Goal: Transaction & Acquisition: Purchase product/service

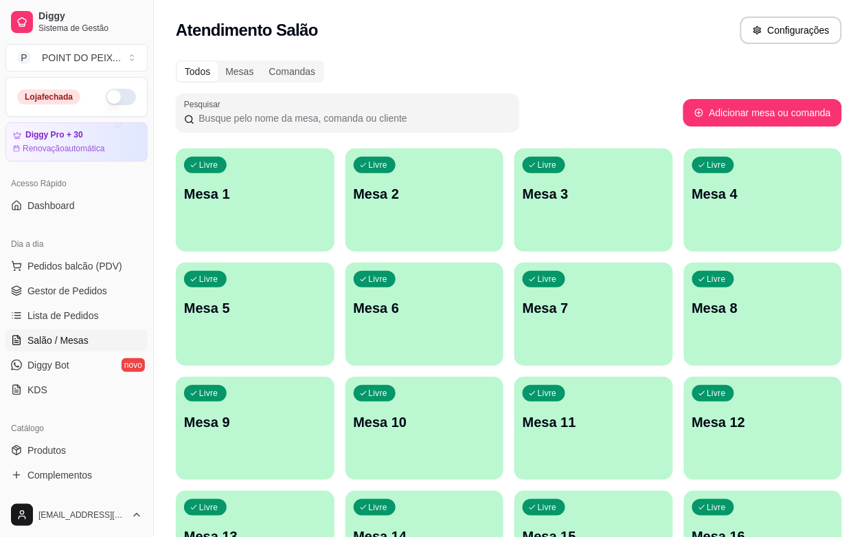
click at [346, 322] on div "Livre Mesa 6" at bounding box center [425, 305] width 159 height 87
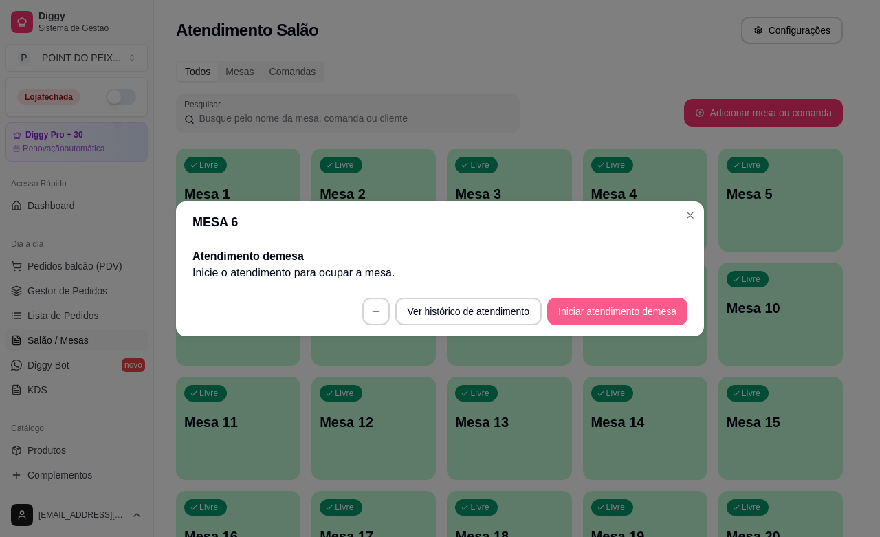
click at [605, 311] on button "Iniciar atendimento de mesa" at bounding box center [617, 311] width 140 height 27
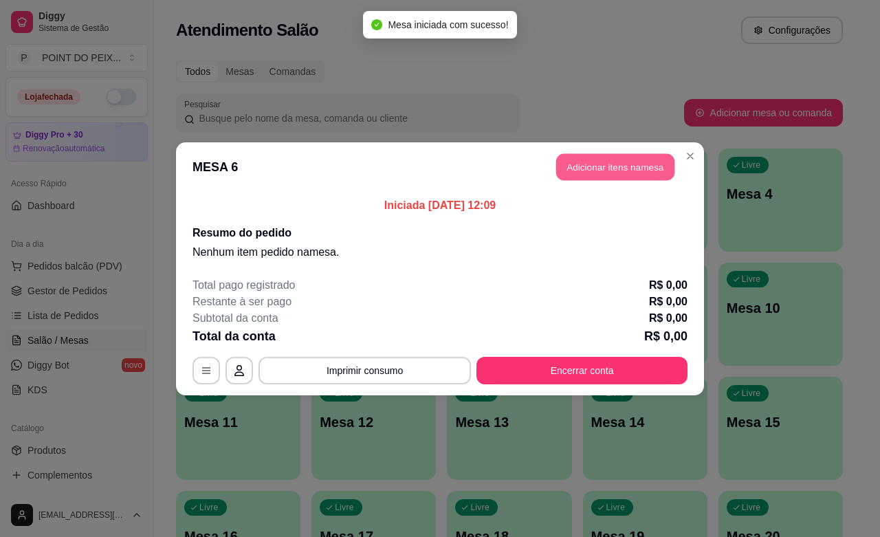
click at [613, 174] on button "Adicionar itens na mesa" at bounding box center [615, 166] width 118 height 27
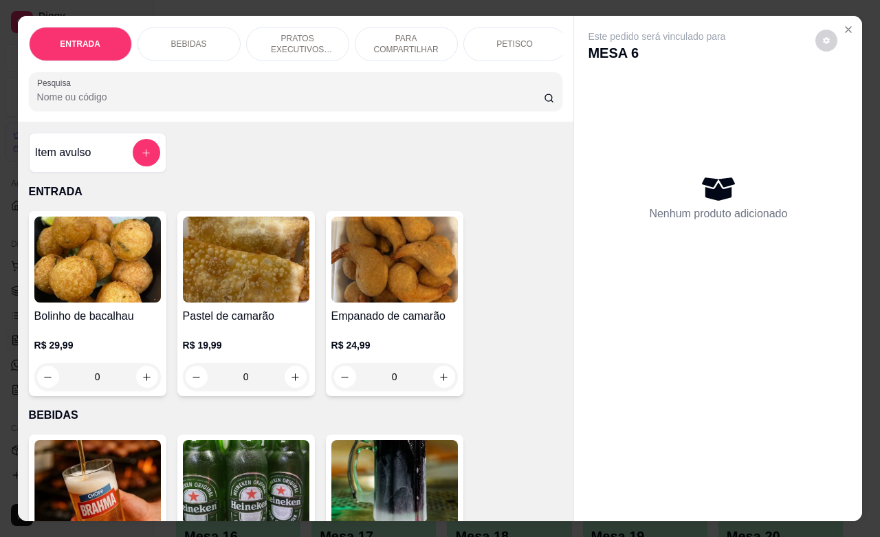
click at [510, 45] on div "PETISCO" at bounding box center [514, 44] width 103 height 34
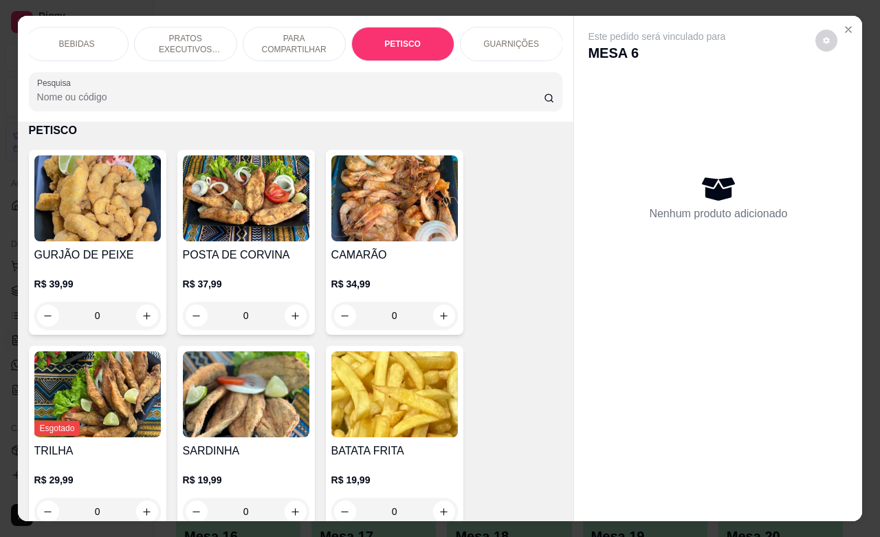
click at [520, 38] on p "GUARNIÇÕES" at bounding box center [511, 43] width 56 height 11
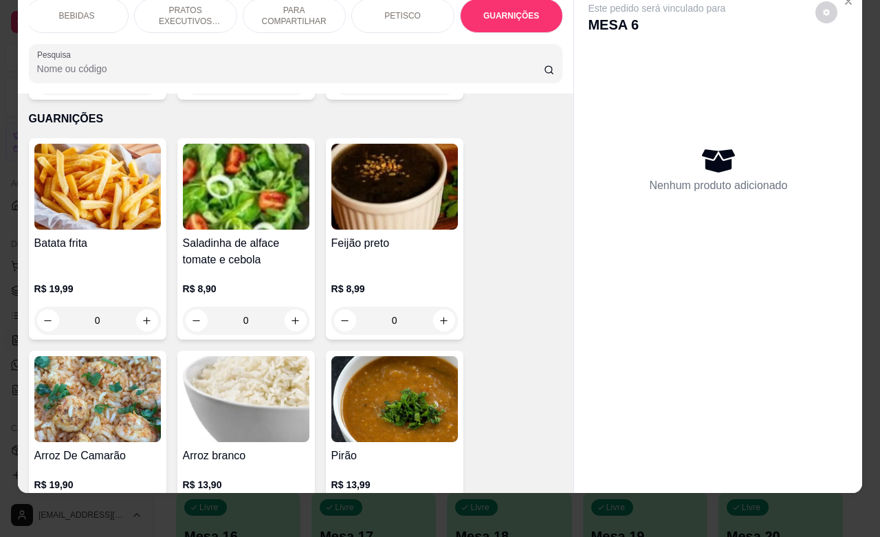
scroll to position [3677, 0]
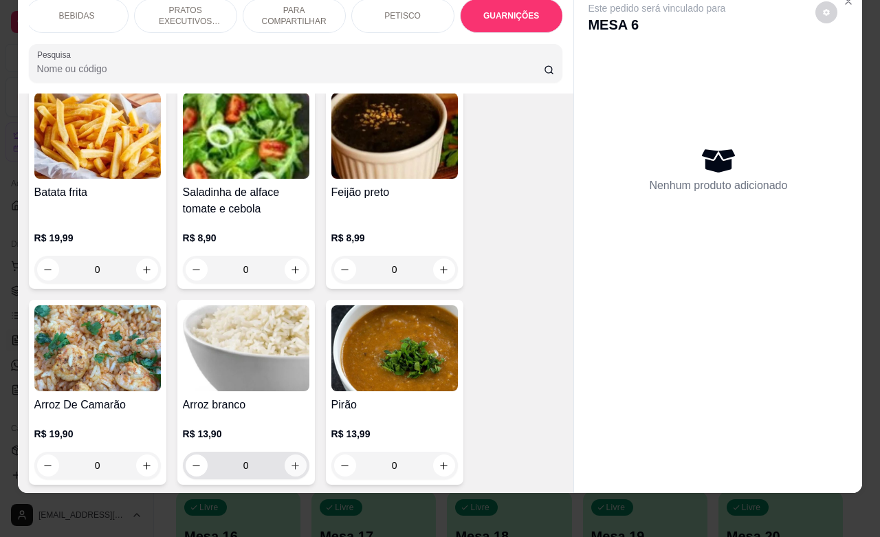
click at [290, 460] on icon "increase-product-quantity" at bounding box center [295, 465] width 10 height 10
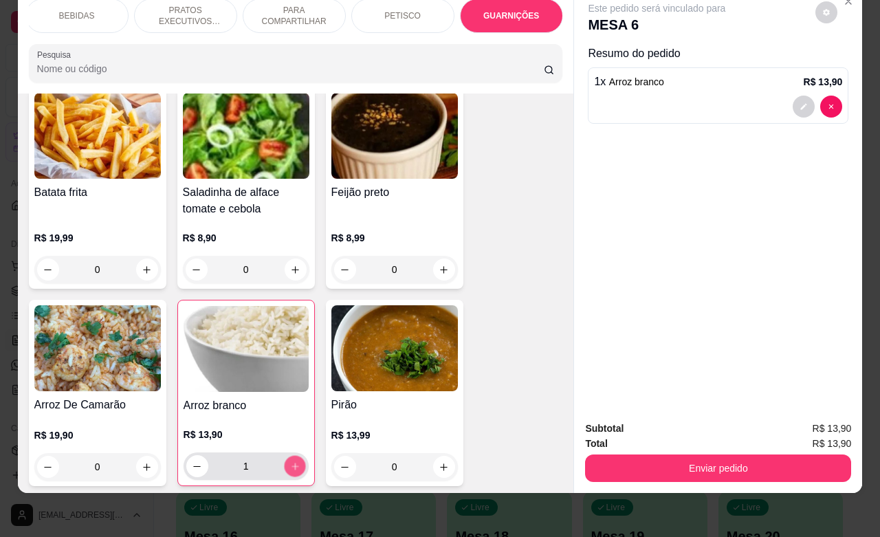
click at [290, 461] on icon "increase-product-quantity" at bounding box center [294, 466] width 10 height 10
type input "2"
click at [445, 456] on button "increase-product-quantity" at bounding box center [443, 466] width 21 height 21
type input "1"
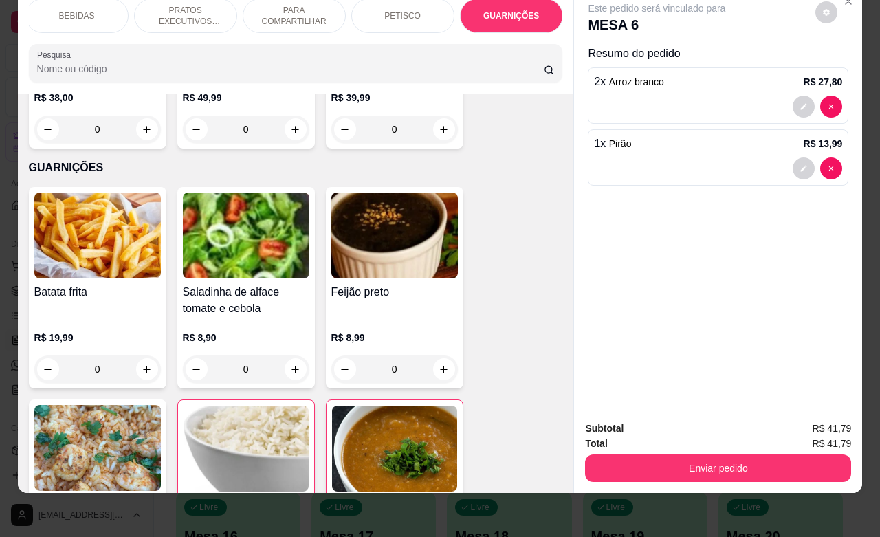
scroll to position [3592, 0]
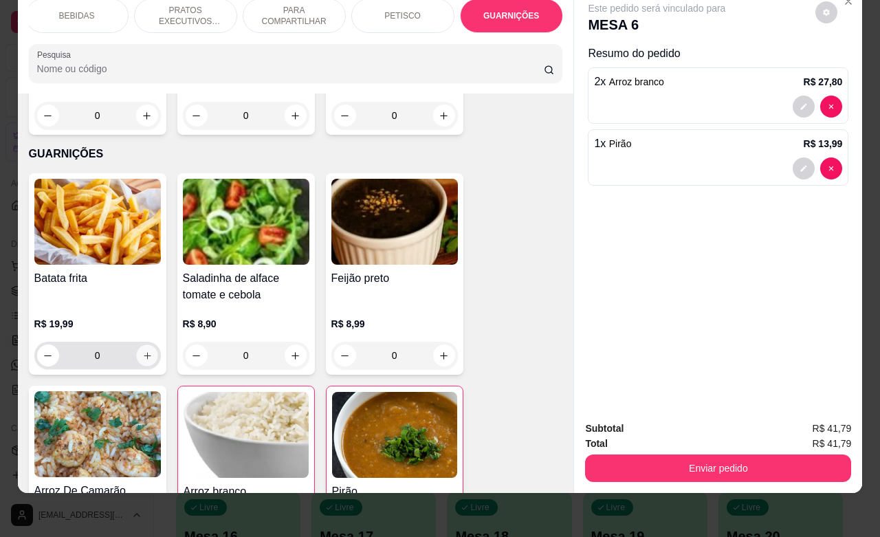
click at [144, 350] on icon "increase-product-quantity" at bounding box center [147, 355] width 10 height 10
type input "1"
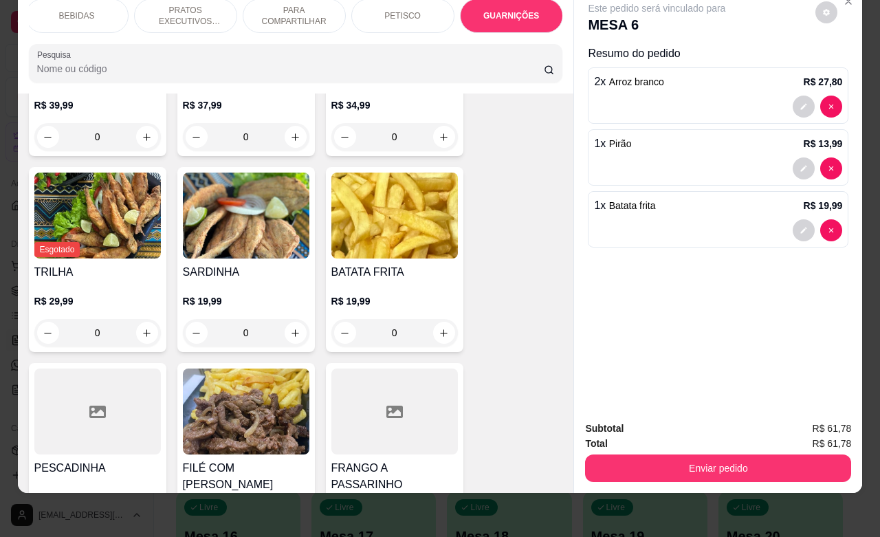
scroll to position [2990, 0]
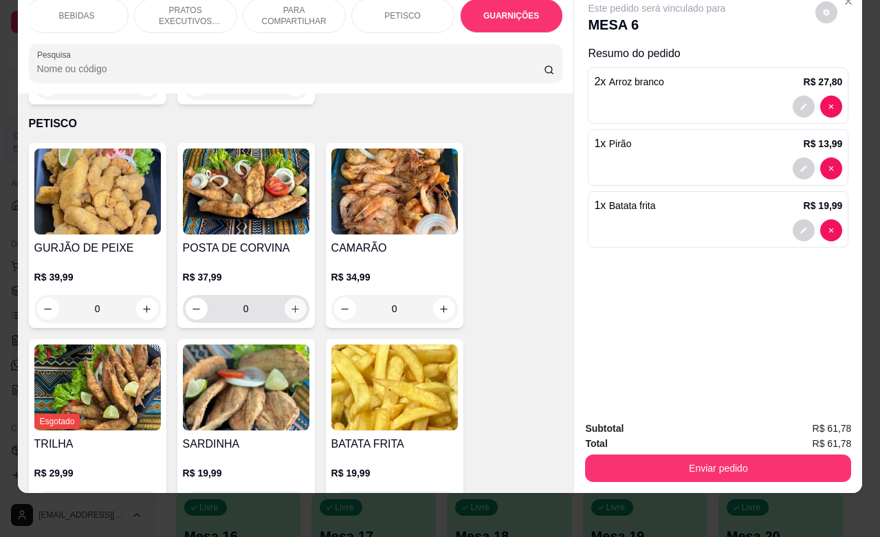
click at [291, 307] on icon "increase-product-quantity" at bounding box center [295, 309] width 8 height 8
type input "1"
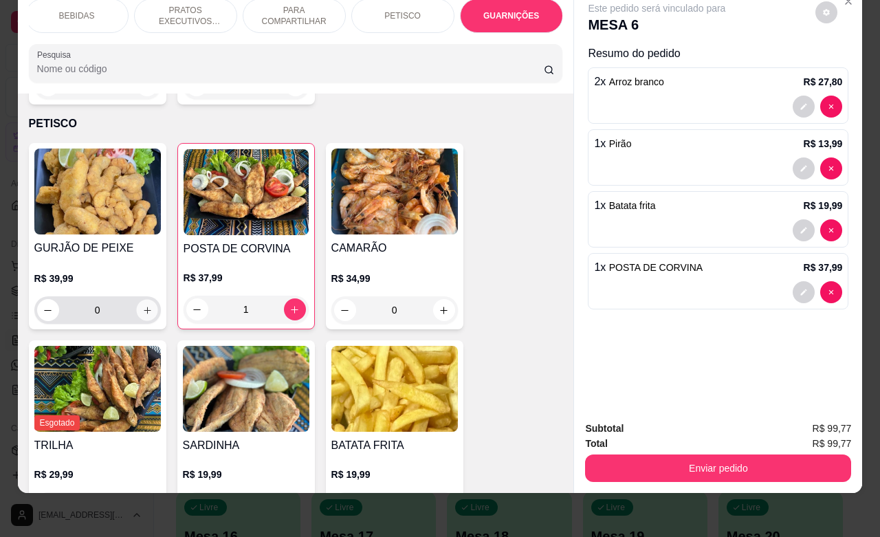
click at [142, 313] on icon "increase-product-quantity" at bounding box center [147, 310] width 10 height 10
type input "1"
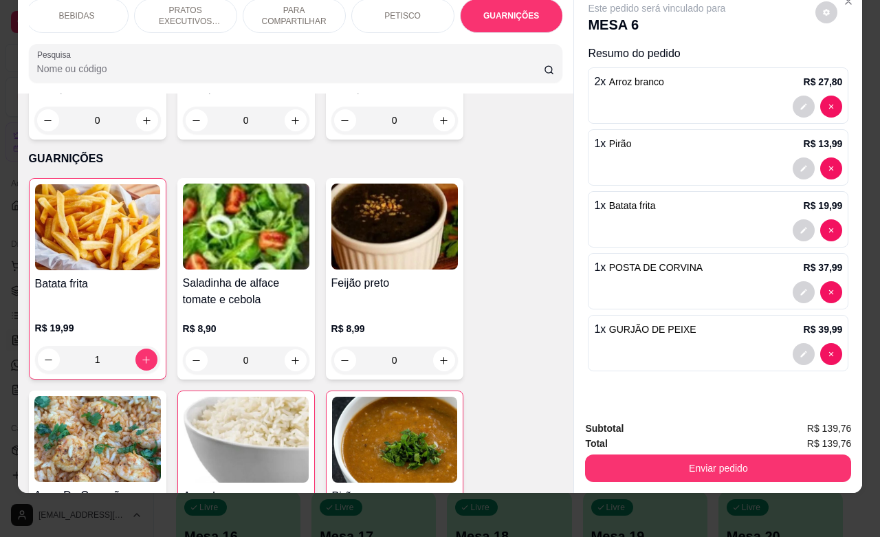
scroll to position [3592, 0]
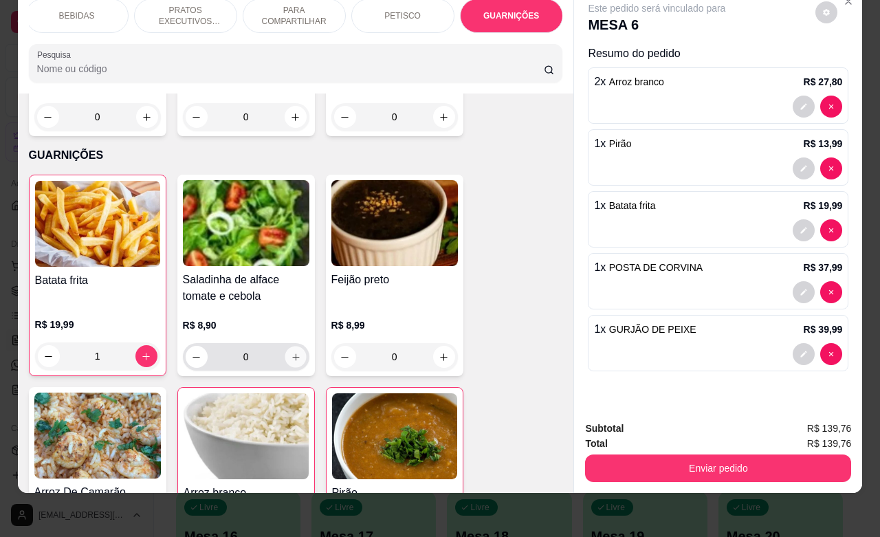
click at [290, 352] on icon "increase-product-quantity" at bounding box center [295, 357] width 10 height 10
type input "1"
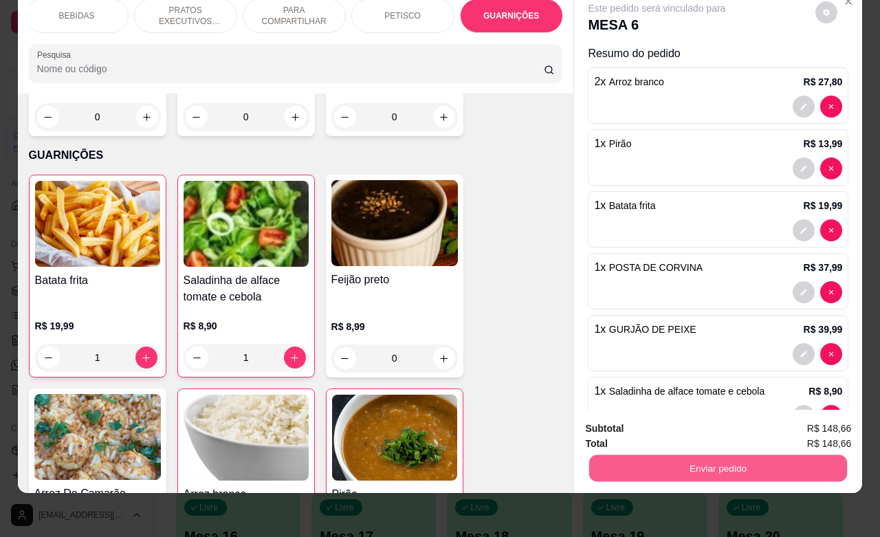
click at [663, 454] on button "Enviar pedido" at bounding box center [718, 467] width 258 height 27
click at [637, 421] on button "Não registrar e enviar pedido" at bounding box center [670, 420] width 143 height 26
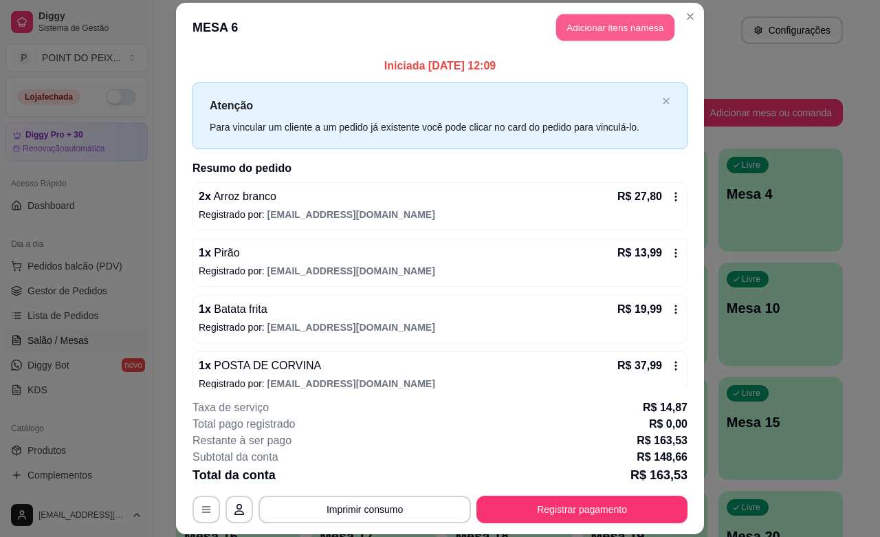
click at [616, 21] on button "Adicionar itens na mesa" at bounding box center [615, 27] width 118 height 27
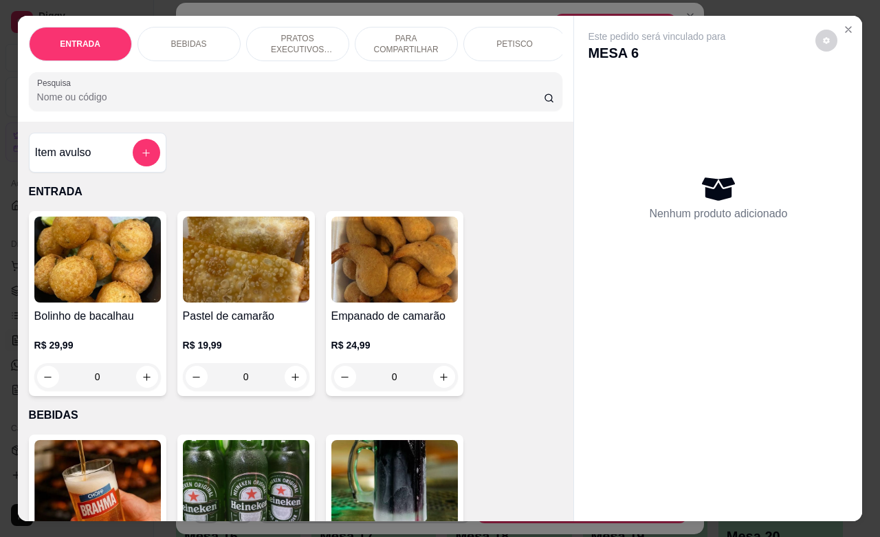
click at [190, 38] on p "BEBIDAS" at bounding box center [189, 43] width 36 height 11
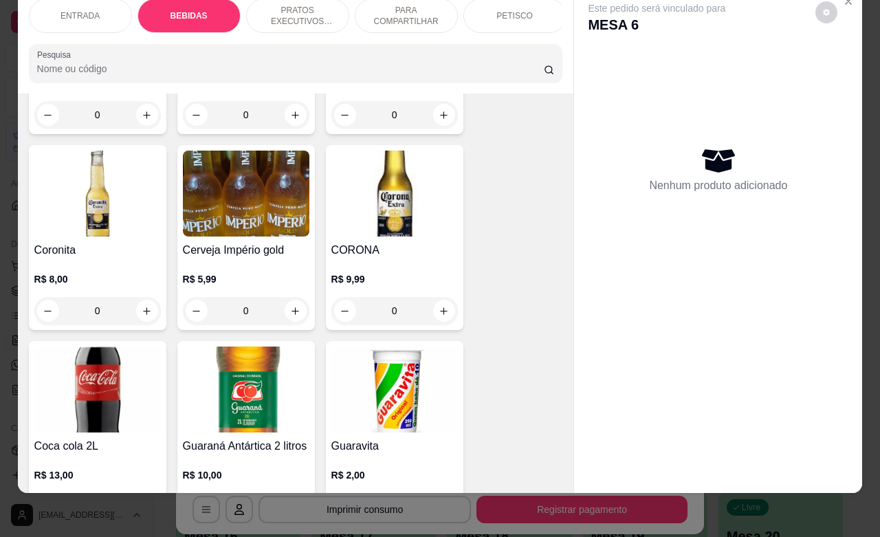
scroll to position [629, 0]
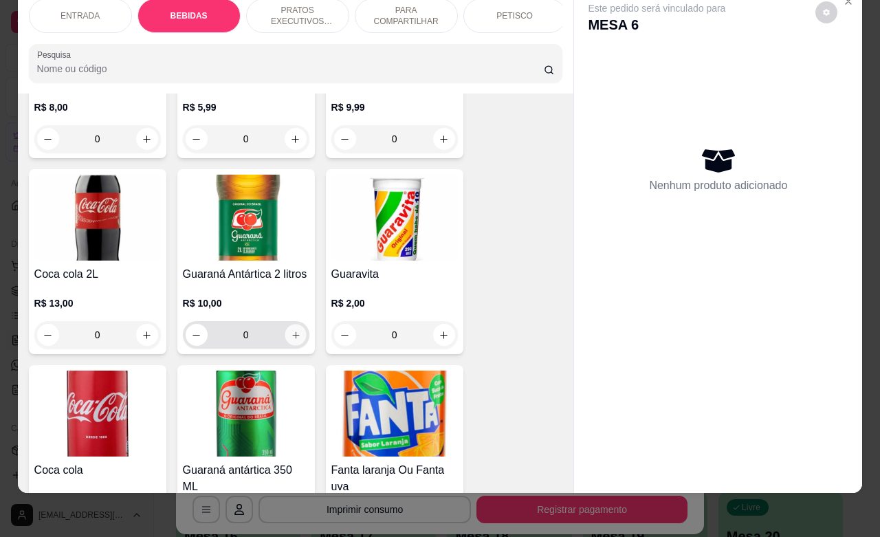
click at [290, 337] on icon "increase-product-quantity" at bounding box center [295, 335] width 10 height 10
type input "1"
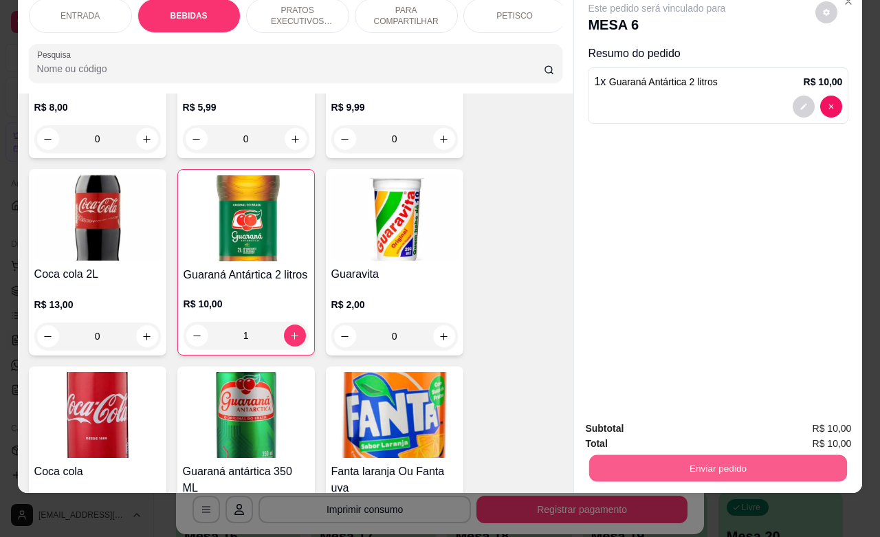
click at [680, 454] on button "Enviar pedido" at bounding box center [718, 467] width 258 height 27
click at [657, 421] on button "Não registrar e enviar pedido" at bounding box center [670, 419] width 139 height 25
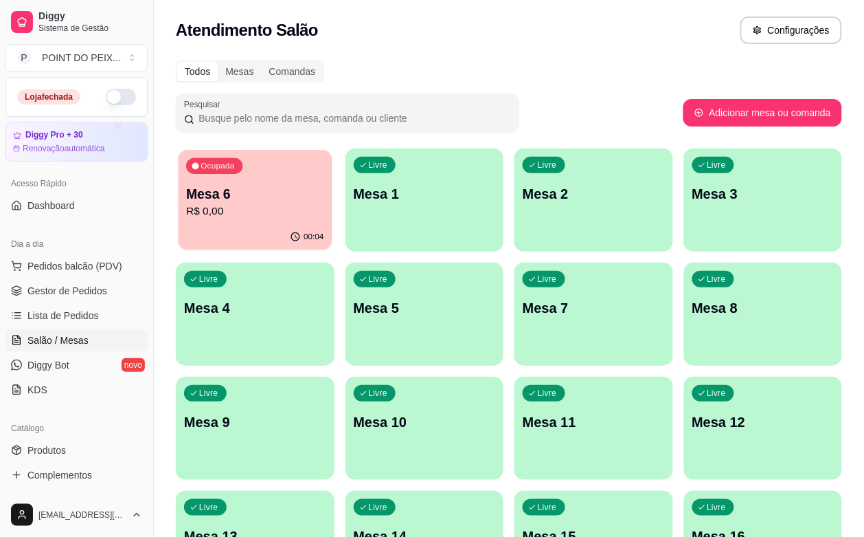
click at [242, 208] on p "R$ 0,00" at bounding box center [254, 211] width 137 height 16
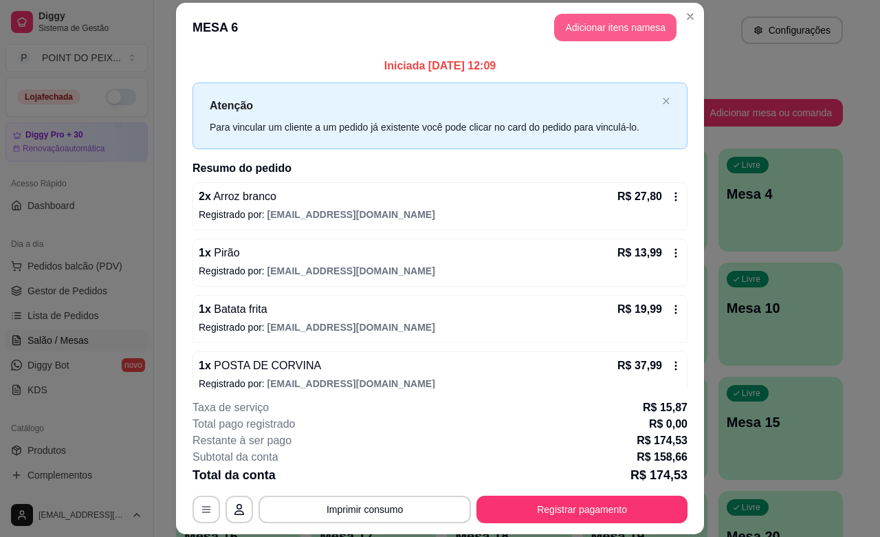
click at [620, 32] on button "Adicionar itens na mesa" at bounding box center [615, 27] width 122 height 27
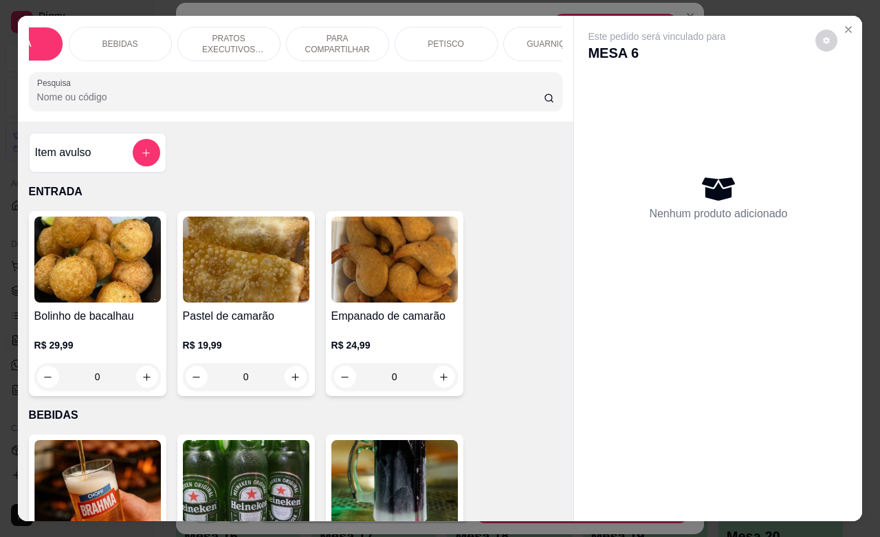
scroll to position [0, 103]
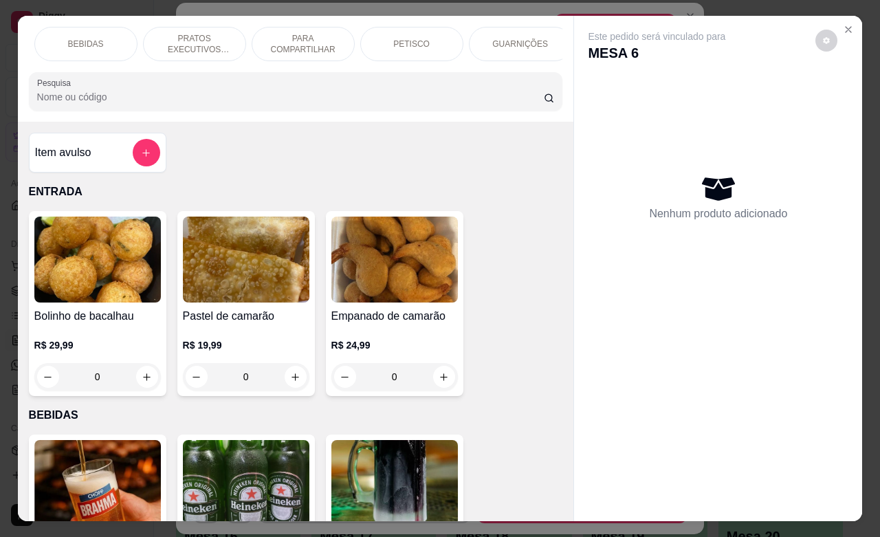
click at [513, 38] on p "GUARNIÇÕES" at bounding box center [520, 43] width 56 height 11
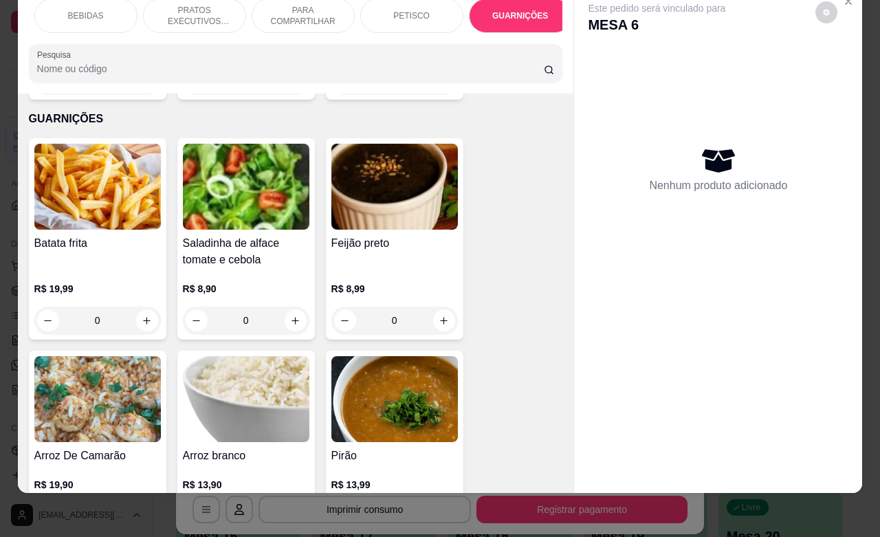
scroll to position [3677, 0]
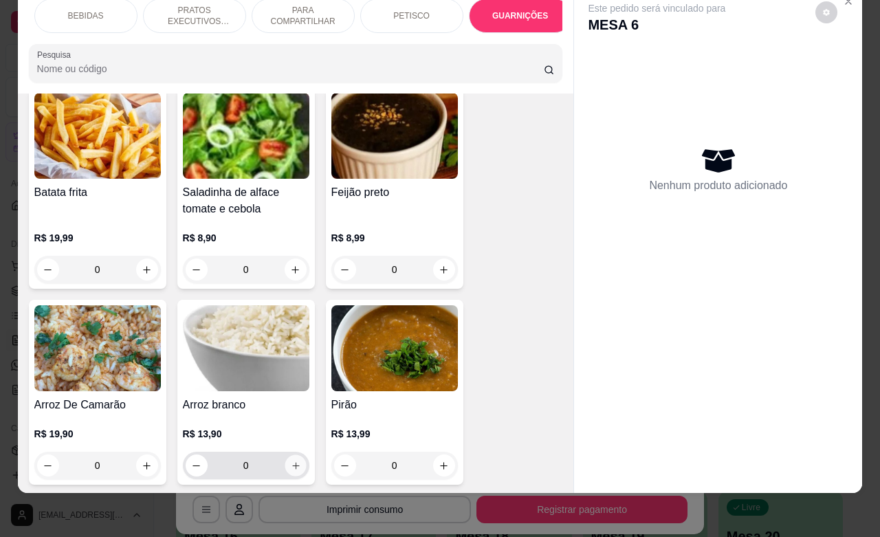
click at [290, 460] on icon "increase-product-quantity" at bounding box center [295, 465] width 10 height 10
type input "1"
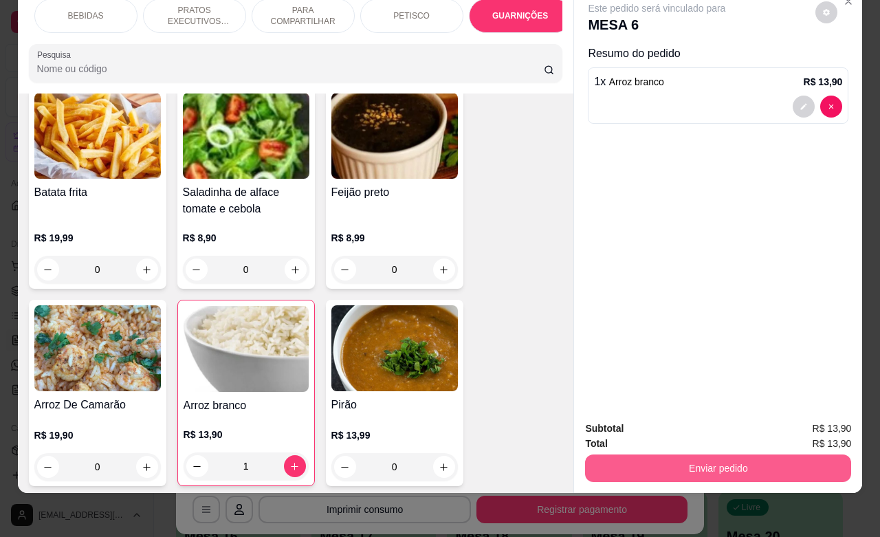
click at [668, 454] on button "Enviar pedido" at bounding box center [718, 467] width 266 height 27
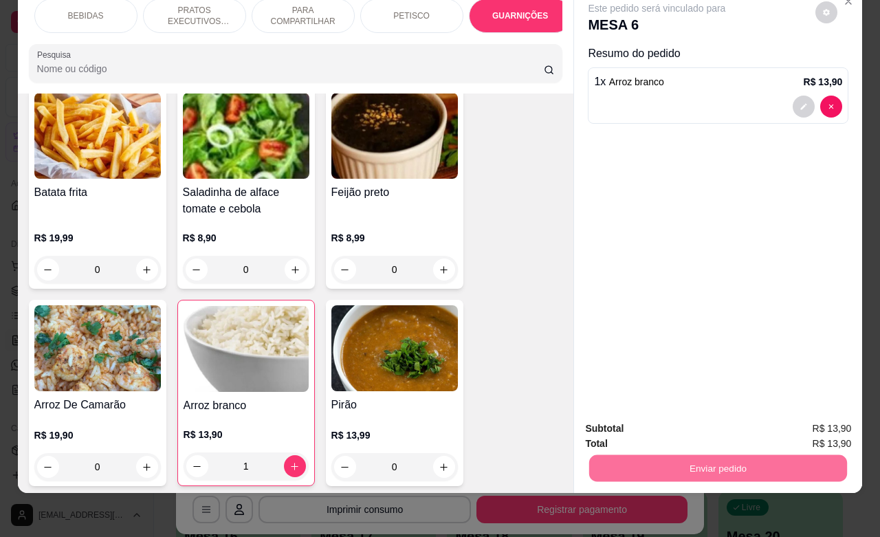
click at [648, 425] on button "Não registrar e enviar pedido" at bounding box center [670, 420] width 143 height 26
